Goal: Task Accomplishment & Management: Manage account settings

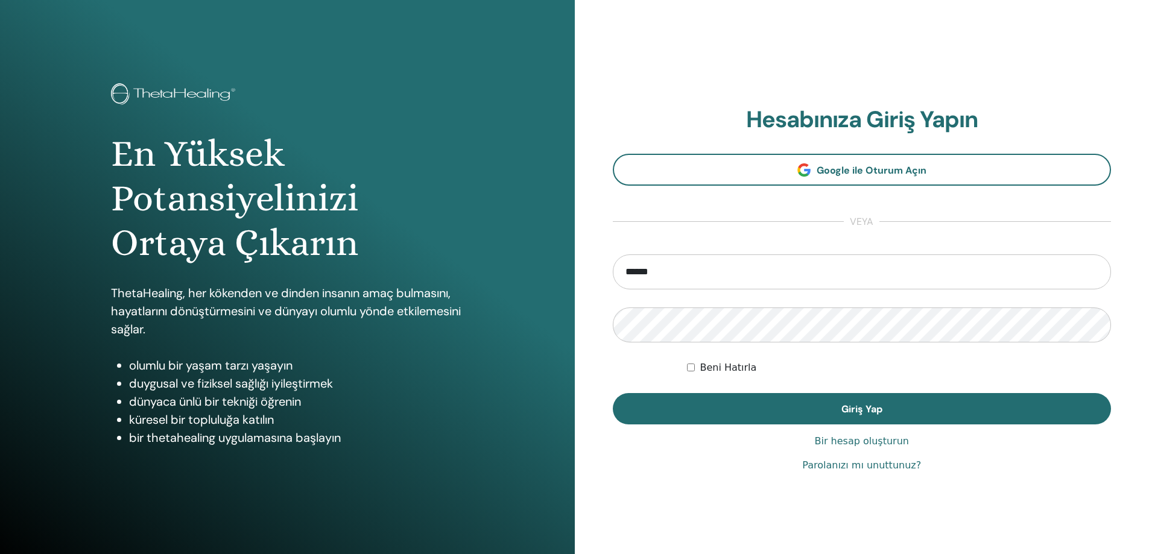
type input "**********"
click at [613, 393] on button "Giriş Yap" at bounding box center [862, 408] width 499 height 31
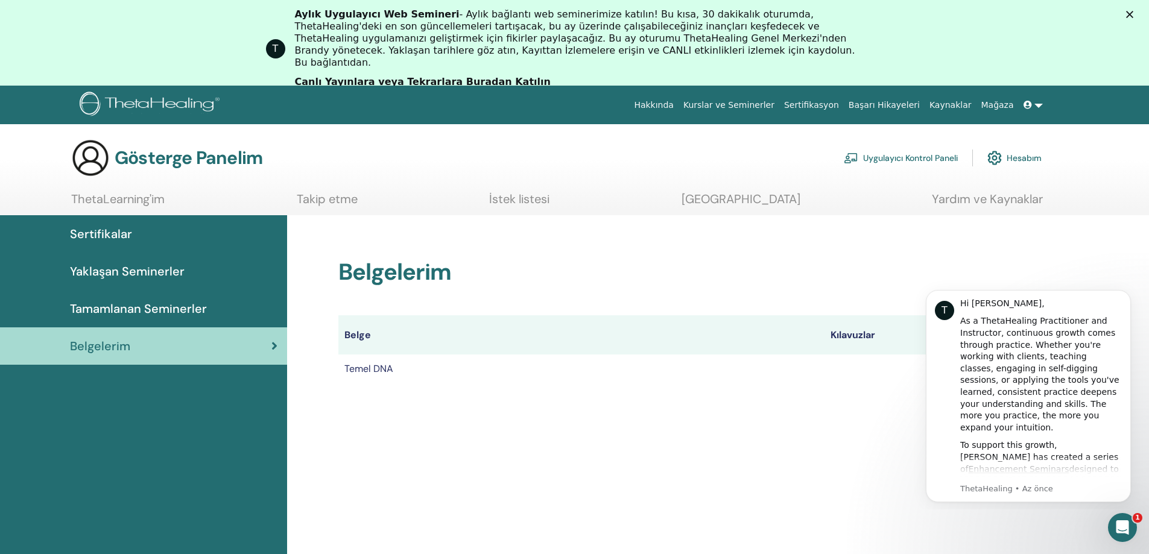
click at [845, 394] on div "Belgelerim Belge Kılavuzlar Sertifikalar Temel DNA Sertifika" at bounding box center [686, 306] width 724 height 182
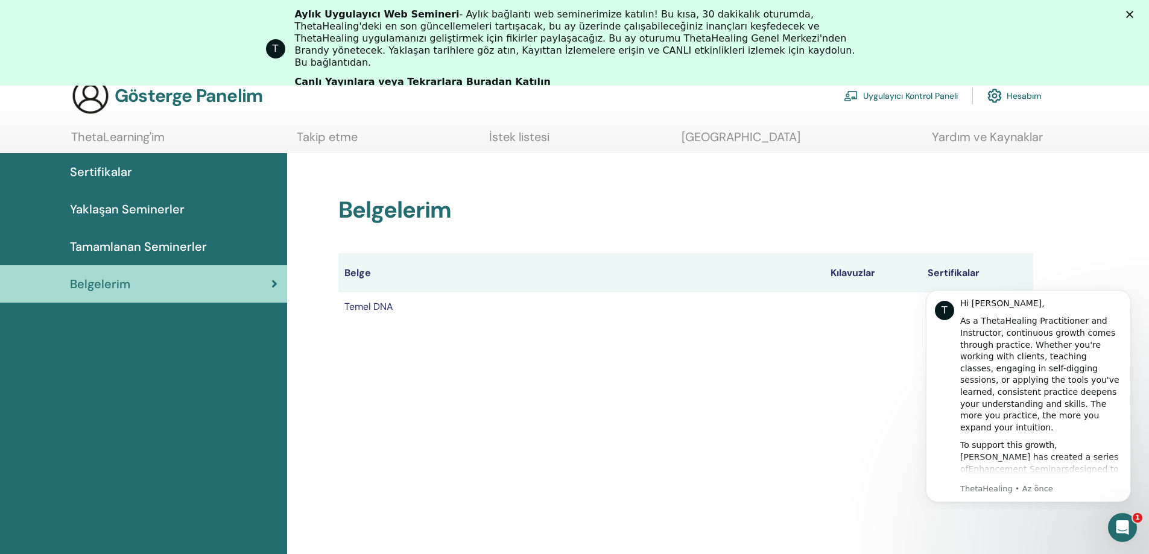
scroll to position [72, 0]
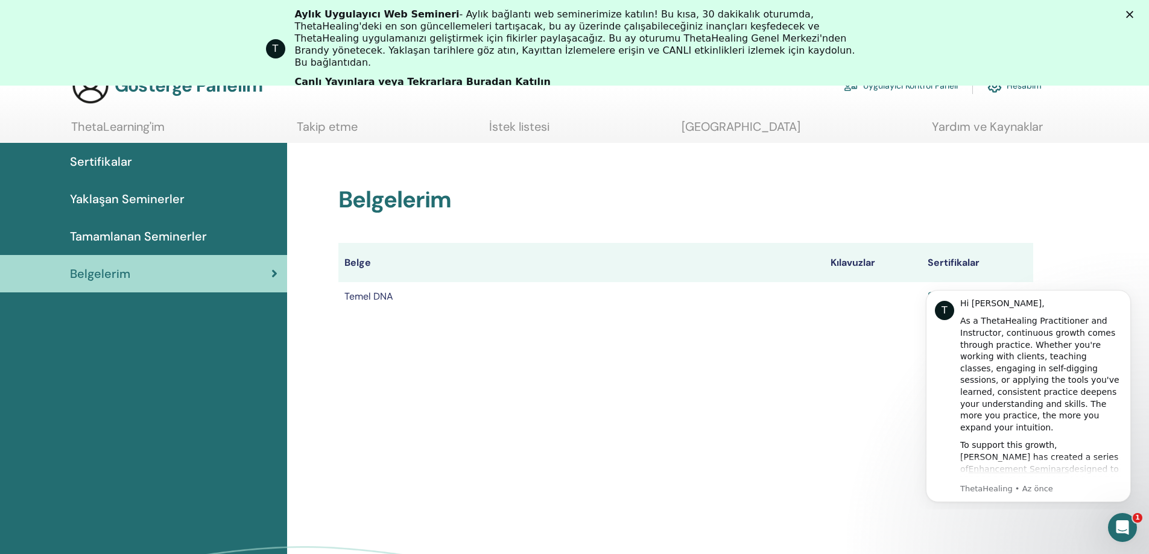
click at [759, 383] on div "Belgelerim Belge Kılavuzlar Sertifikalar Temel DNA Sertifika" at bounding box center [718, 405] width 862 height 524
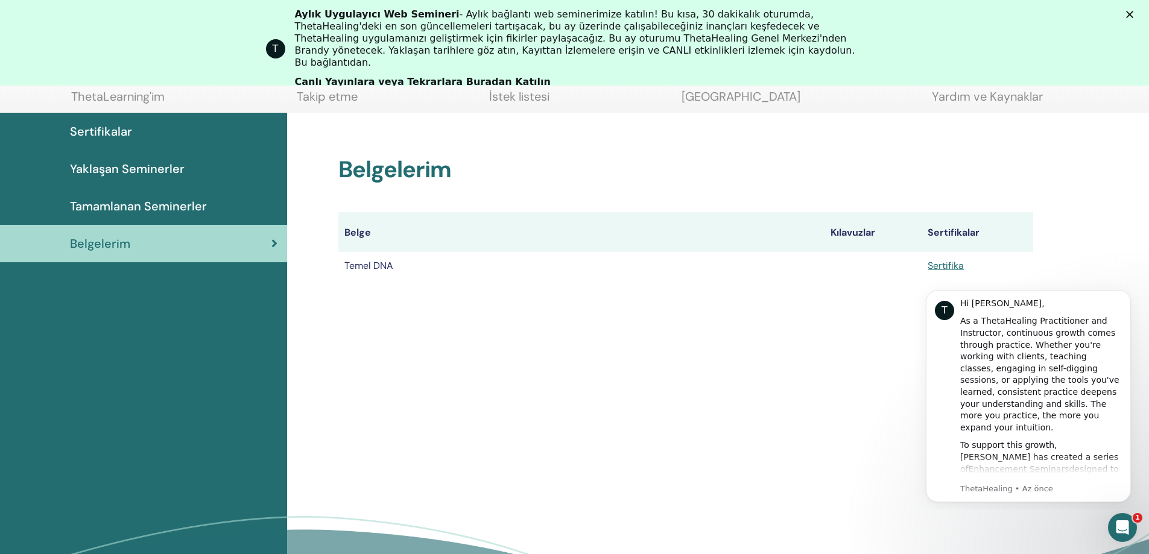
scroll to position [150, 0]
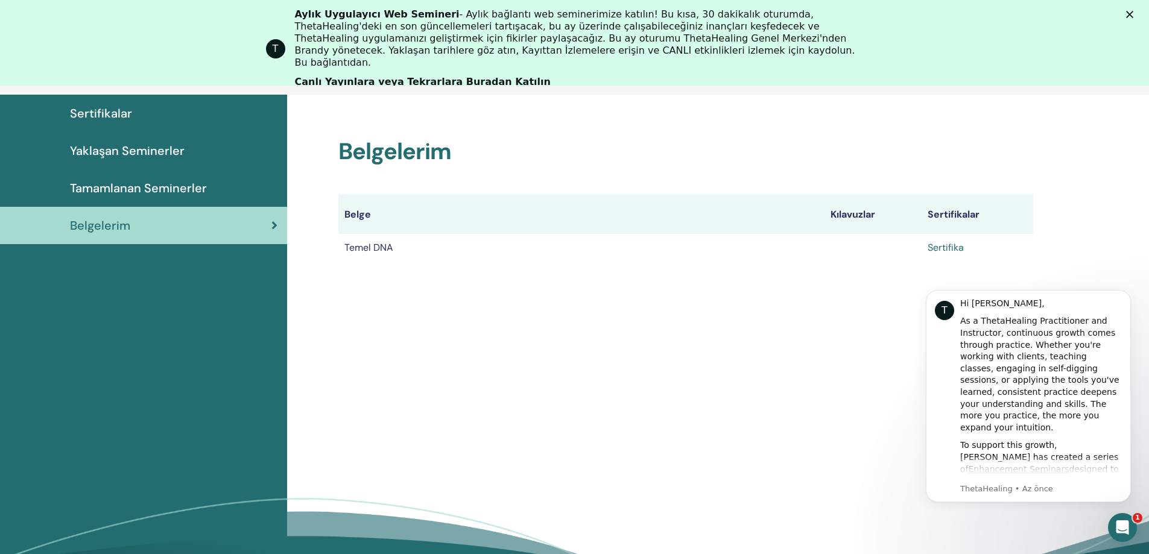
click at [957, 246] on font "Sertifika" at bounding box center [946, 247] width 36 height 13
